Goal: Register for event/course

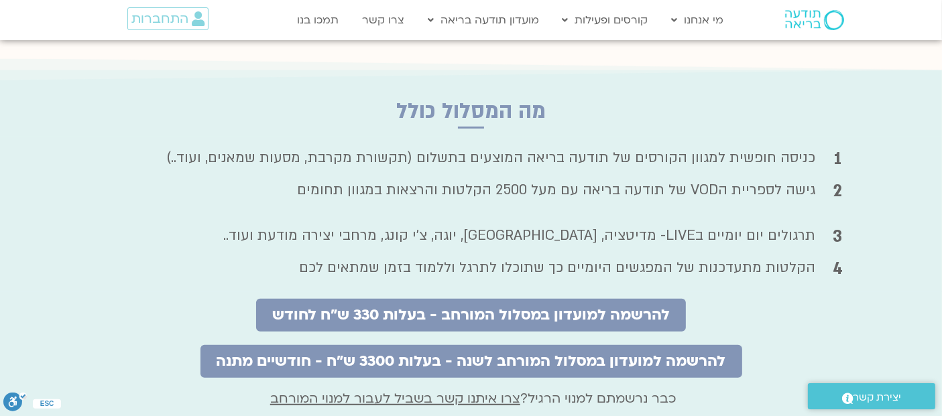
scroll to position [829, 0]
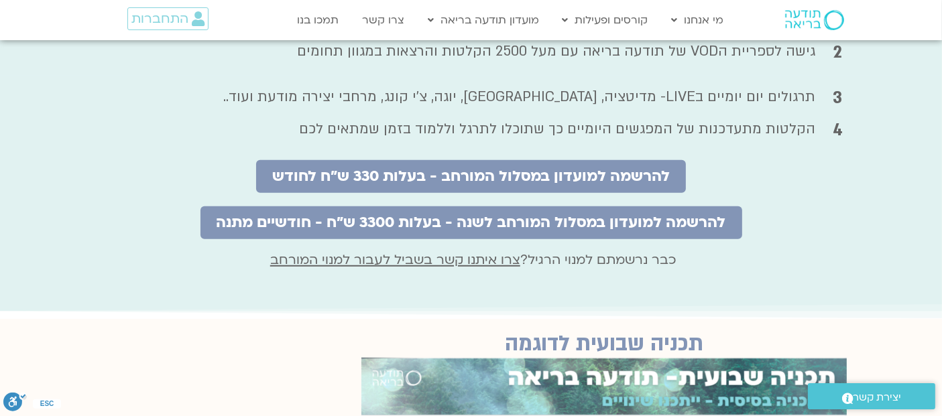
drag, startPoint x: 953, startPoint y: 36, endPoint x: 946, endPoint y: 144, distance: 108.2
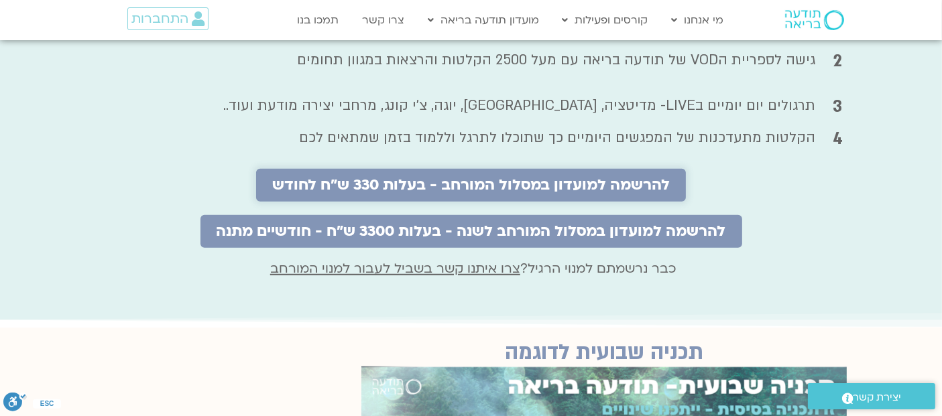
click at [484, 177] on span "להרשמה למועדון במסלול המורחב - בעלות 330 ש"ח לחודש" at bounding box center [471, 185] width 398 height 17
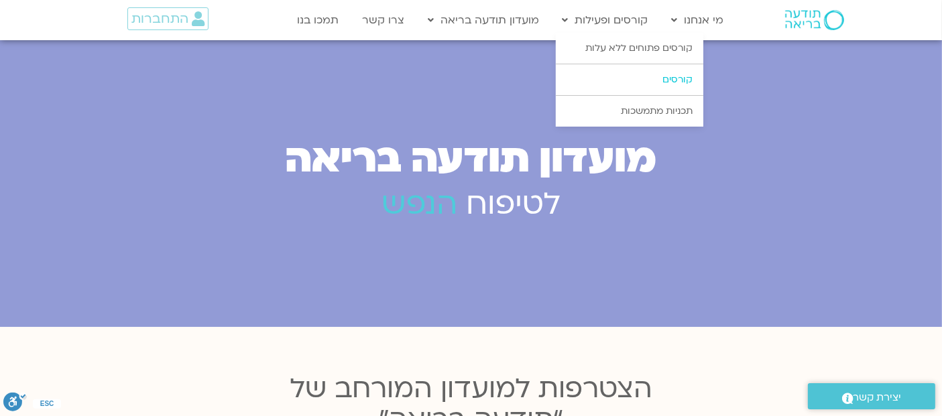
click at [664, 74] on link "קורסים" at bounding box center [630, 79] width 148 height 31
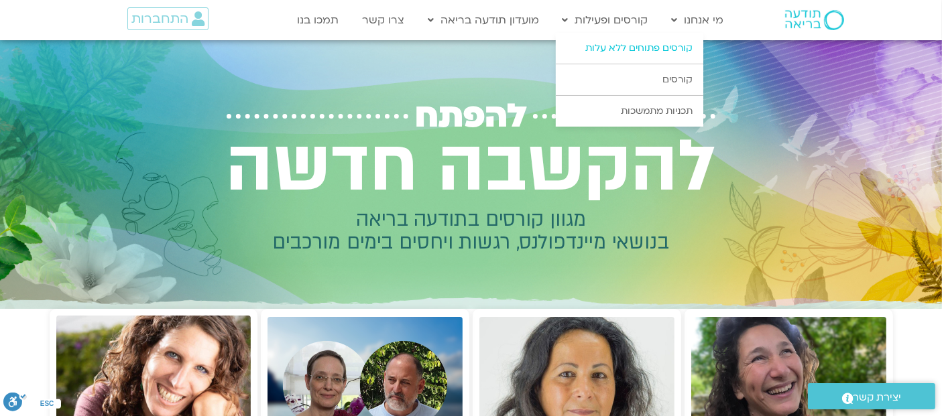
click at [613, 46] on link "קורסים פתוחים ללא עלות" at bounding box center [630, 48] width 148 height 31
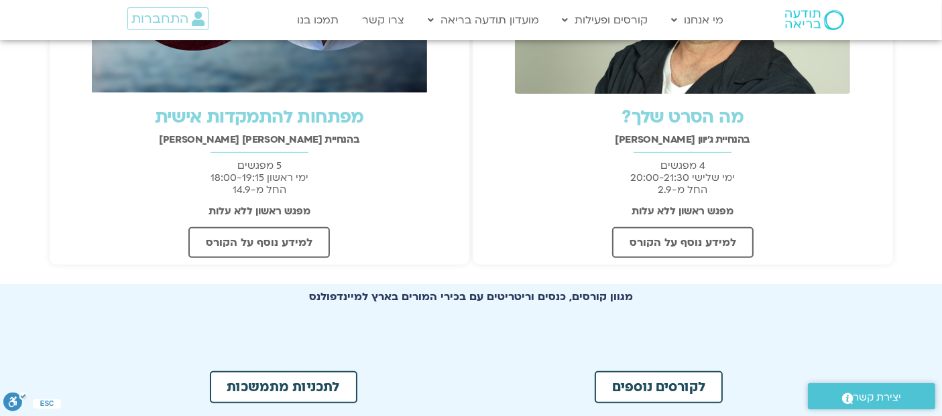
scroll to position [496, 0]
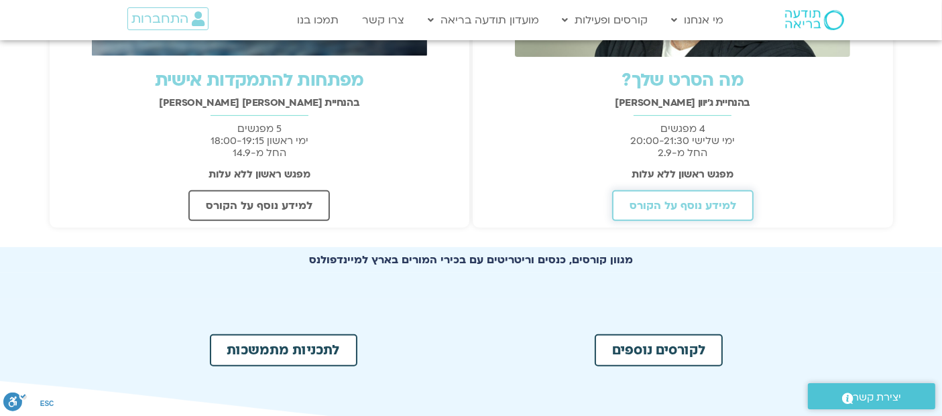
click at [688, 200] on span "למידע נוסף על הקורס" at bounding box center [683, 206] width 107 height 12
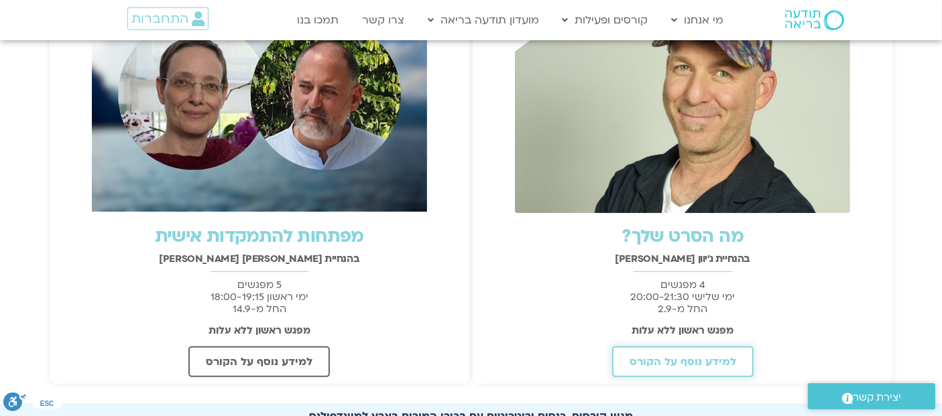
scroll to position [338, 0]
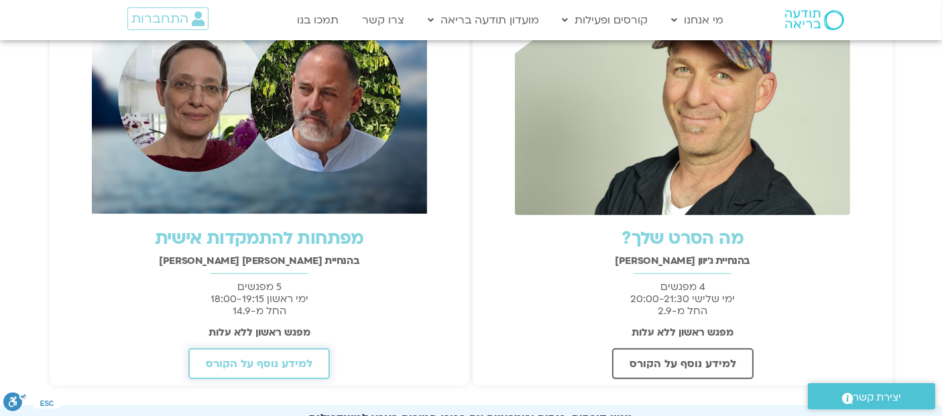
click at [277, 359] on span "למידע נוסף על הקורס" at bounding box center [259, 364] width 107 height 12
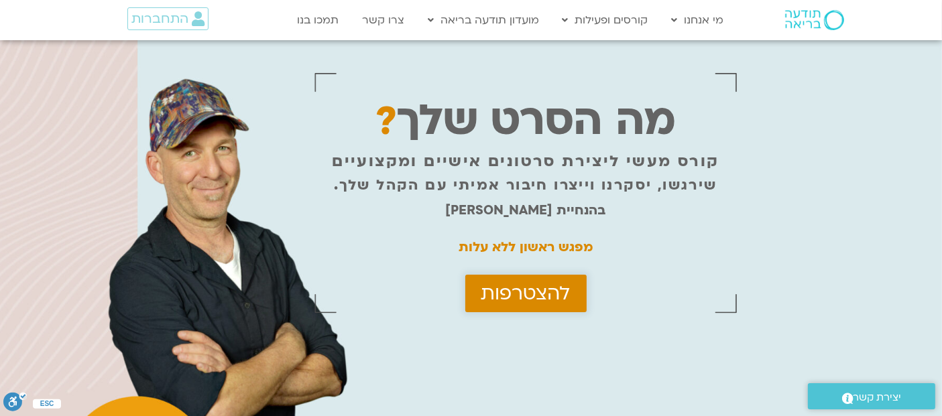
click at [502, 283] on span "להצטרפות" at bounding box center [525, 293] width 89 height 21
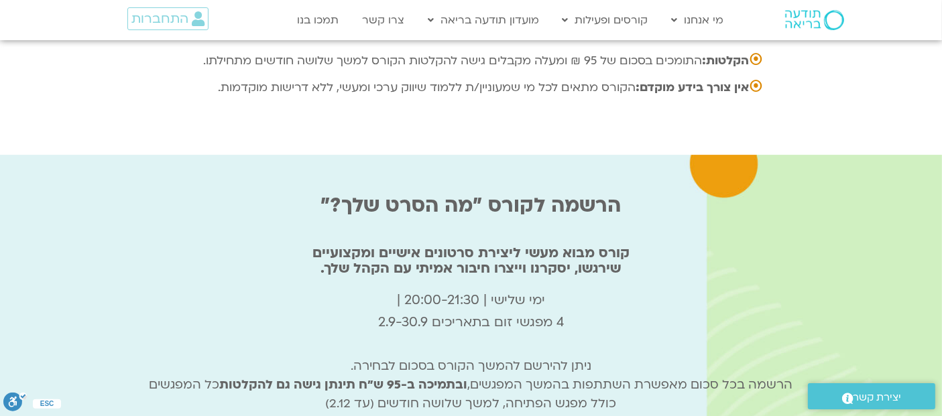
scroll to position [4462, 0]
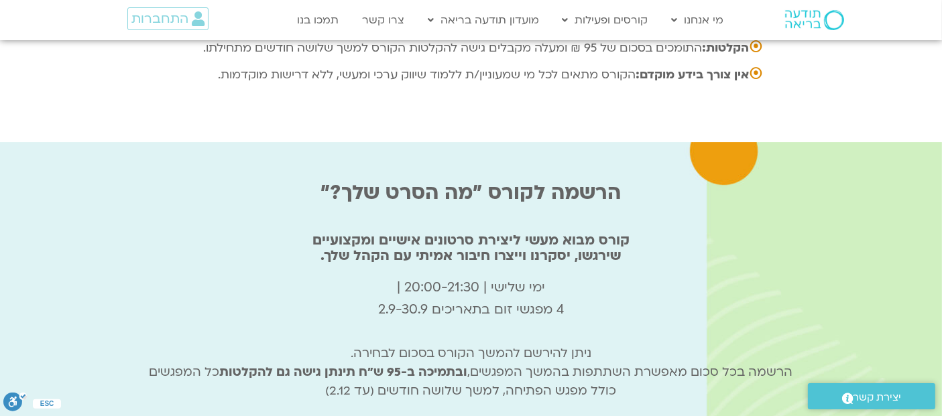
click at [699, 280] on div "הרשמה לקורס "מה הסרט שלך?" קורס מבוא מעשי ליצירת סרטונים אישיים ומקצועיים שירגש…" at bounding box center [471, 321] width 657 height 330
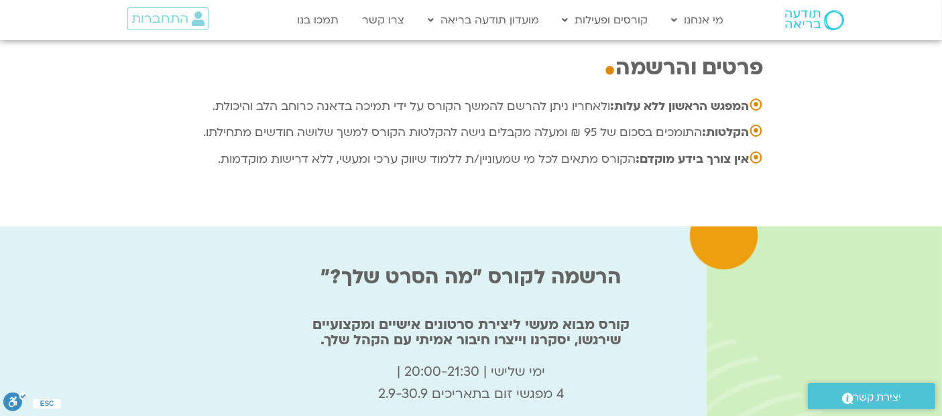
scroll to position [4444, 0]
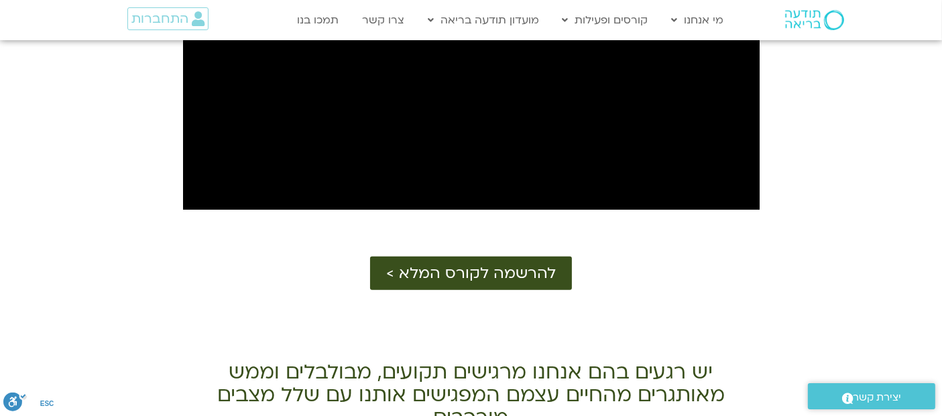
scroll to position [809, 0]
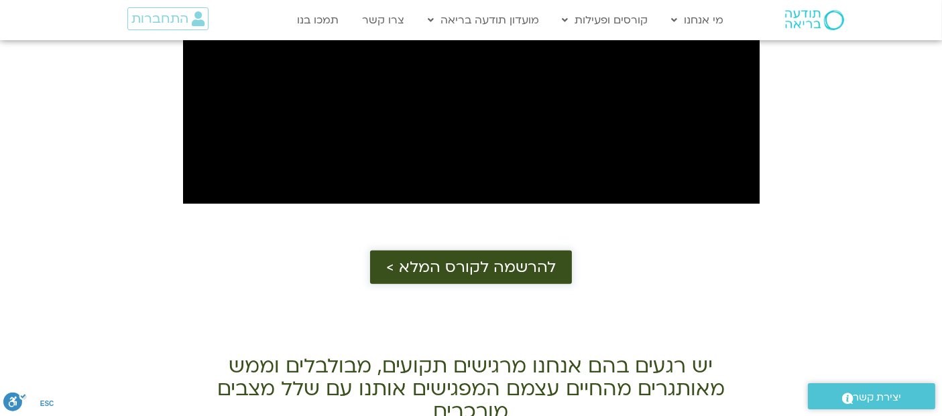
click at [449, 259] on span "להרשמה לקורס המלא >" at bounding box center [471, 267] width 170 height 17
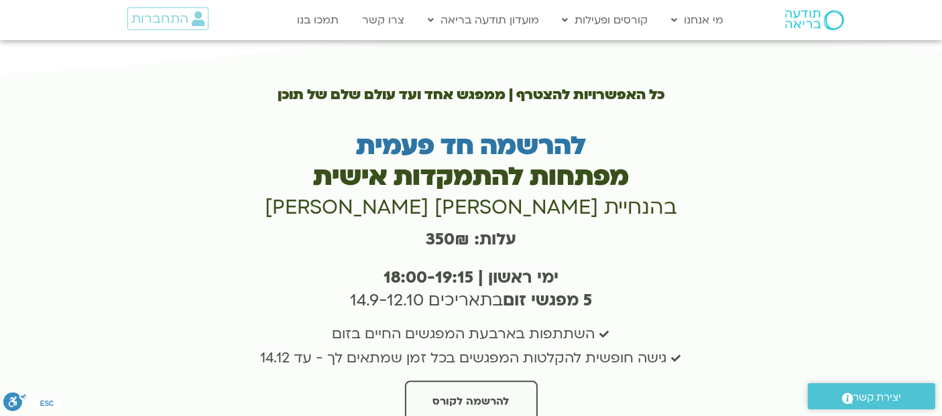
scroll to position [3454, 0]
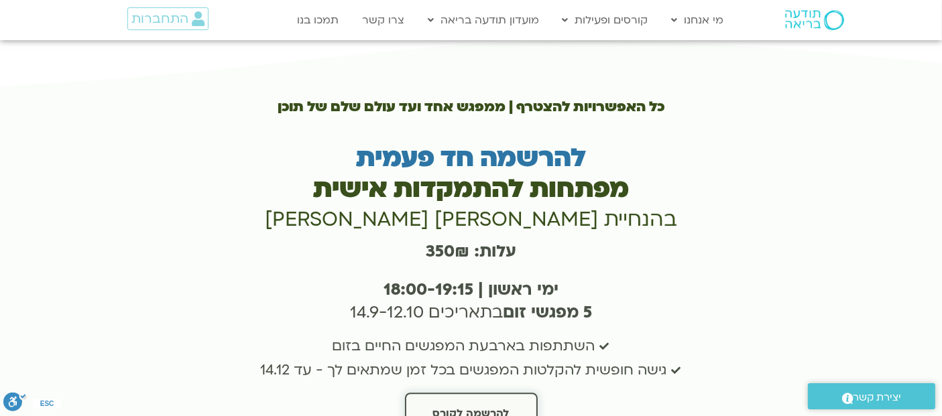
click at [493, 408] on span "להרשמה לקורס" at bounding box center [471, 414] width 76 height 12
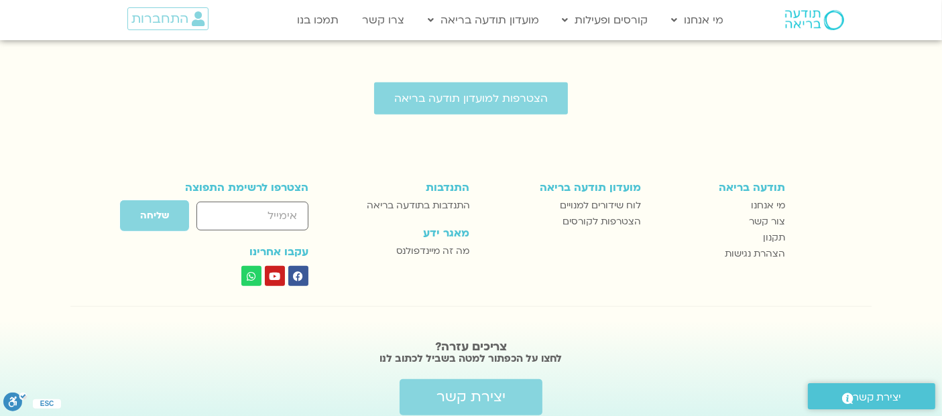
scroll to position [585, 0]
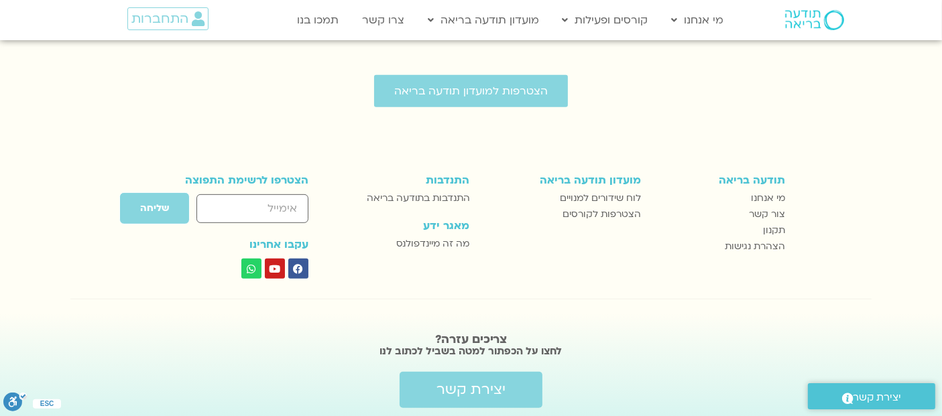
drag, startPoint x: 953, startPoint y: 91, endPoint x: 921, endPoint y: 337, distance: 247.5
